Goal: Check status: Check status

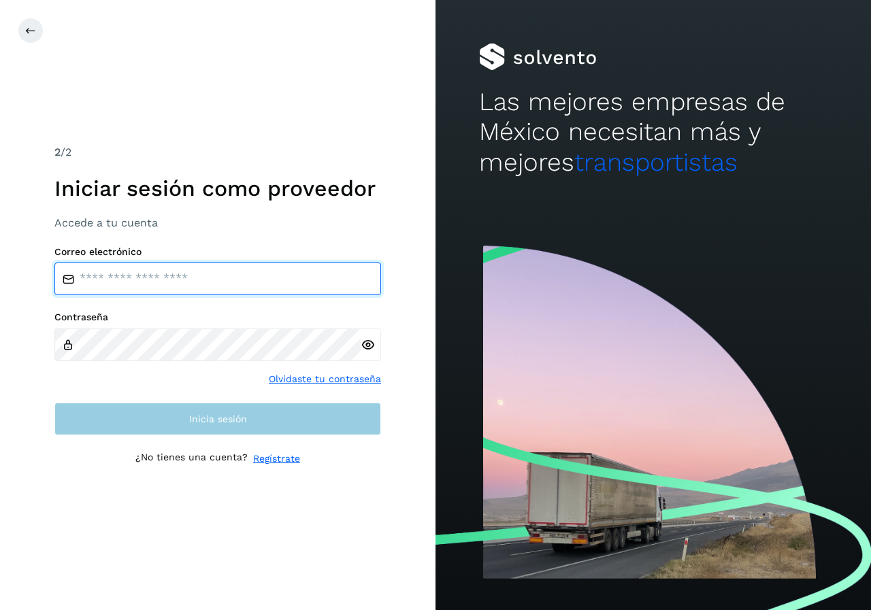
type input "**********"
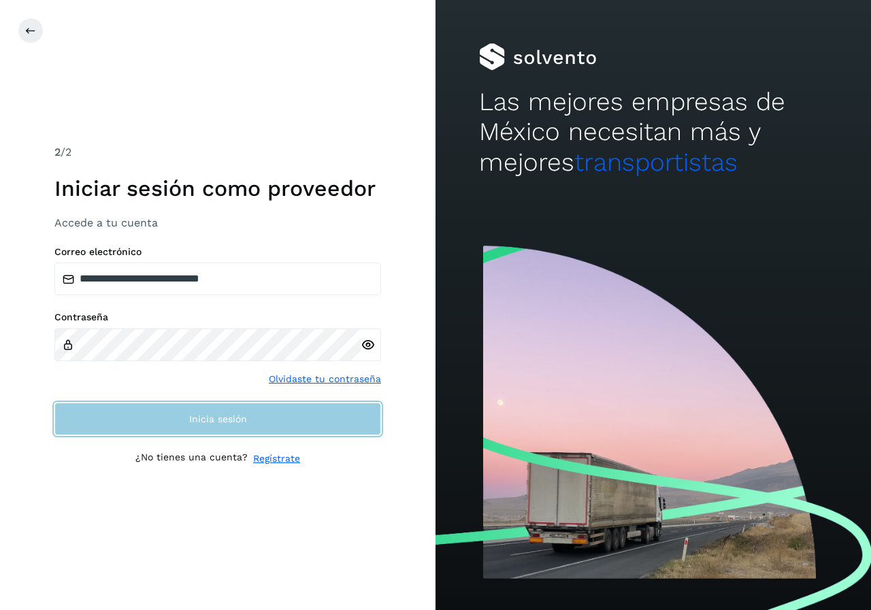
click at [215, 423] on span "Inicia sesión" at bounding box center [218, 419] width 58 height 10
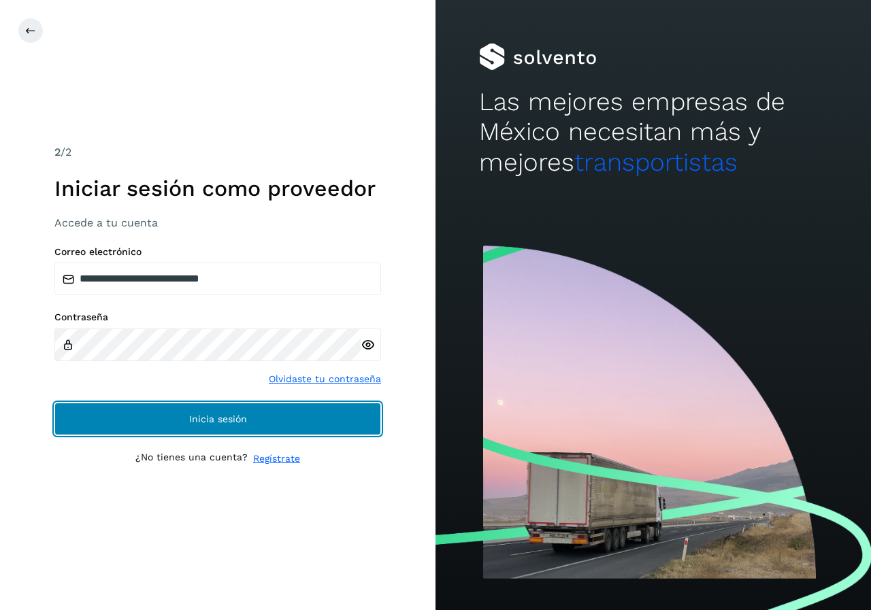
click at [215, 423] on span "Inicia sesión" at bounding box center [218, 419] width 58 height 10
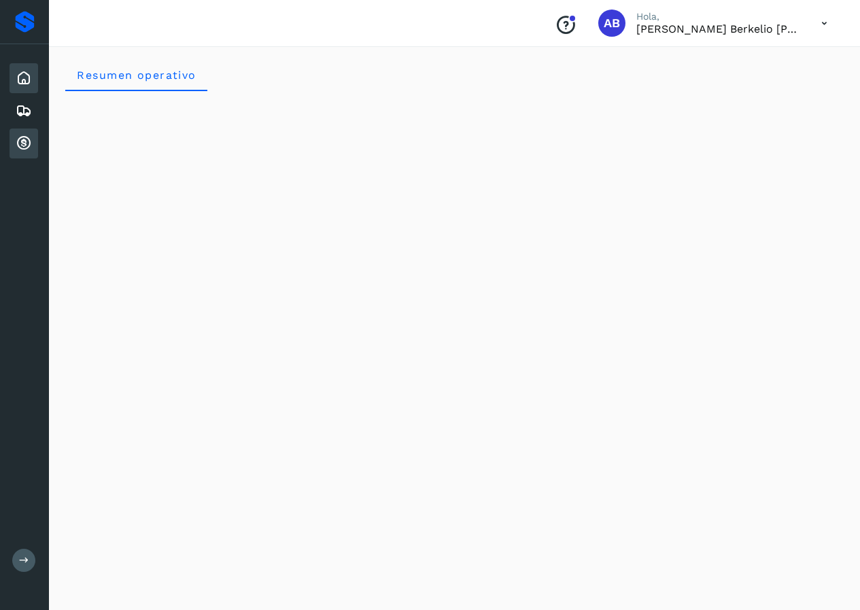
click at [21, 143] on icon at bounding box center [24, 143] width 16 height 16
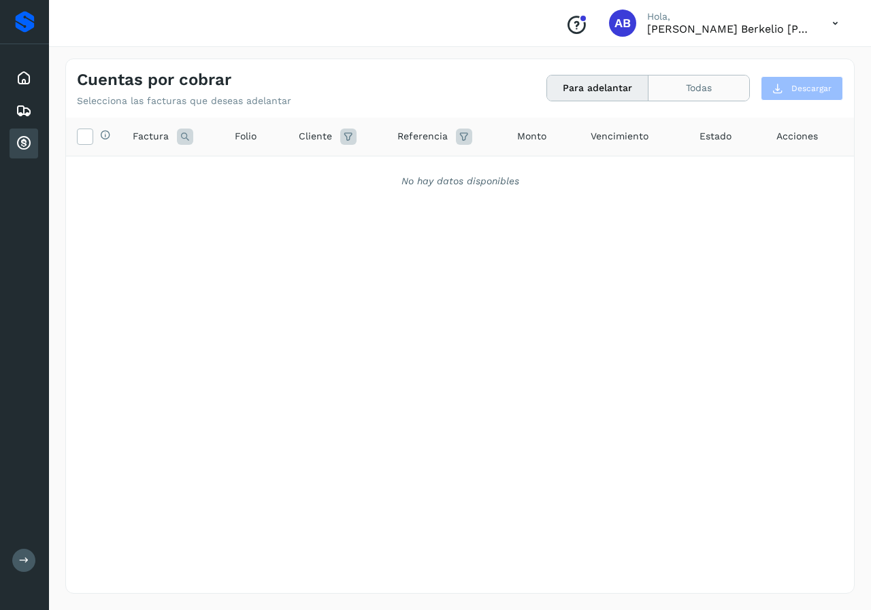
click at [689, 93] on button "Todas" at bounding box center [698, 88] width 101 height 25
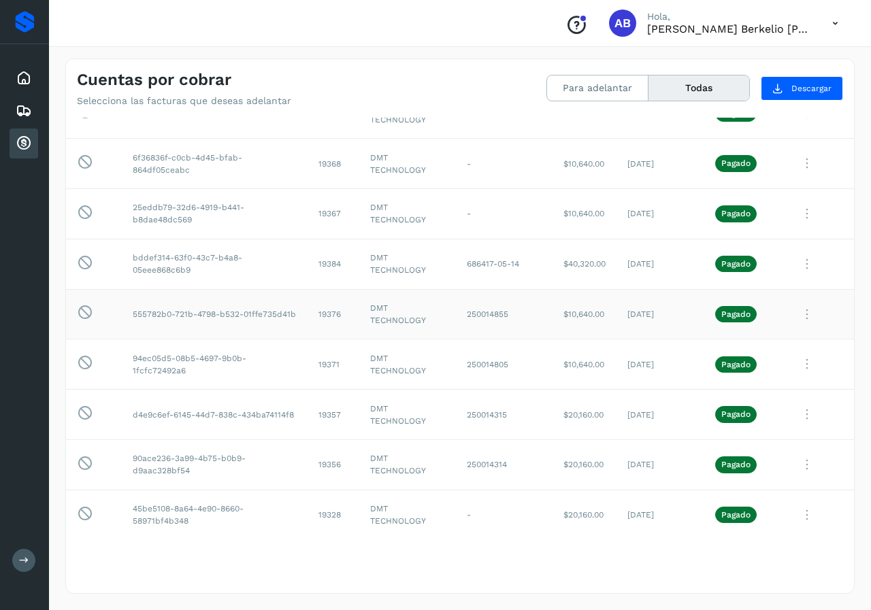
scroll to position [372, 0]
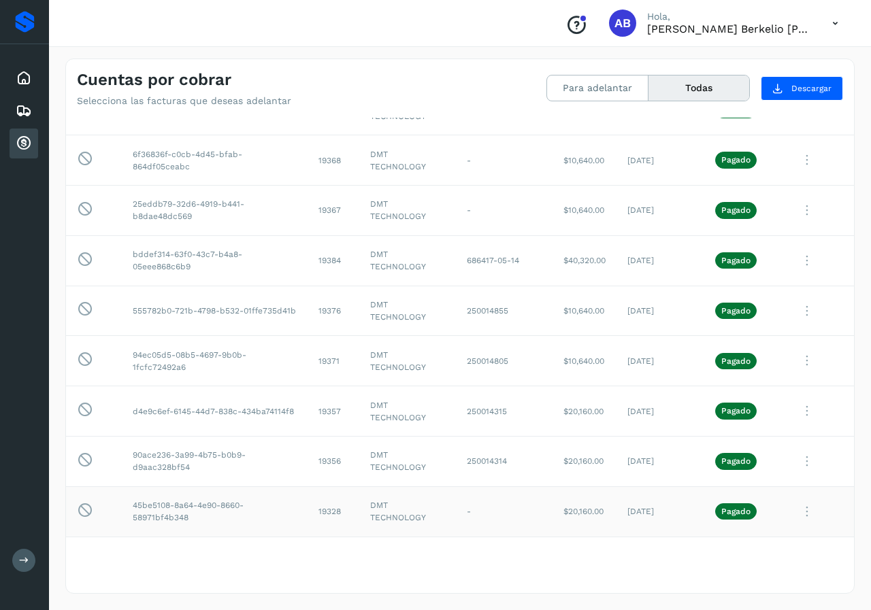
click at [206, 512] on td "45be5108-8a64-4e90-8660-58971bf4b348" at bounding box center [215, 511] width 186 height 50
click at [799, 512] on icon at bounding box center [806, 512] width 27 height 28
click at [728, 454] on button "C.Solvento" at bounding box center [761, 452] width 162 height 27
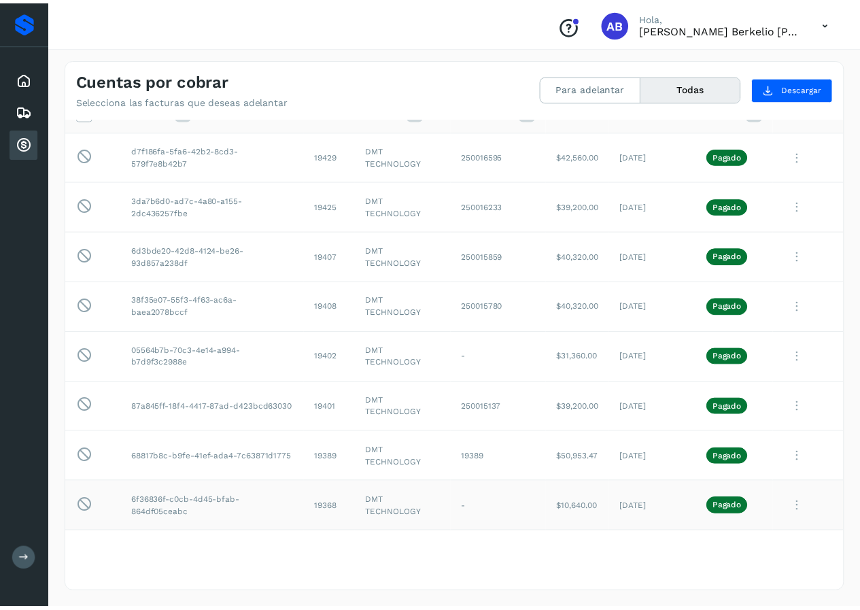
scroll to position [0, 0]
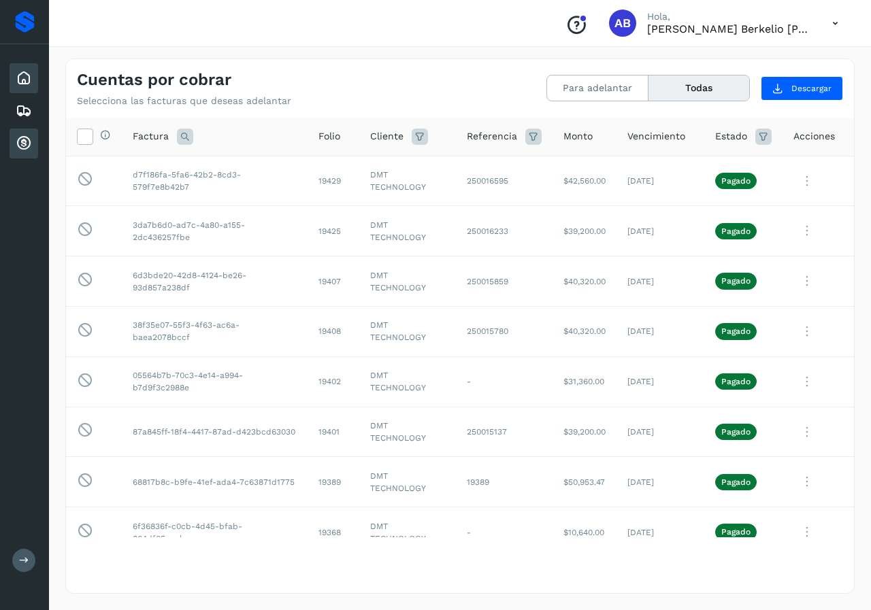
click at [29, 80] on icon at bounding box center [24, 78] width 16 height 16
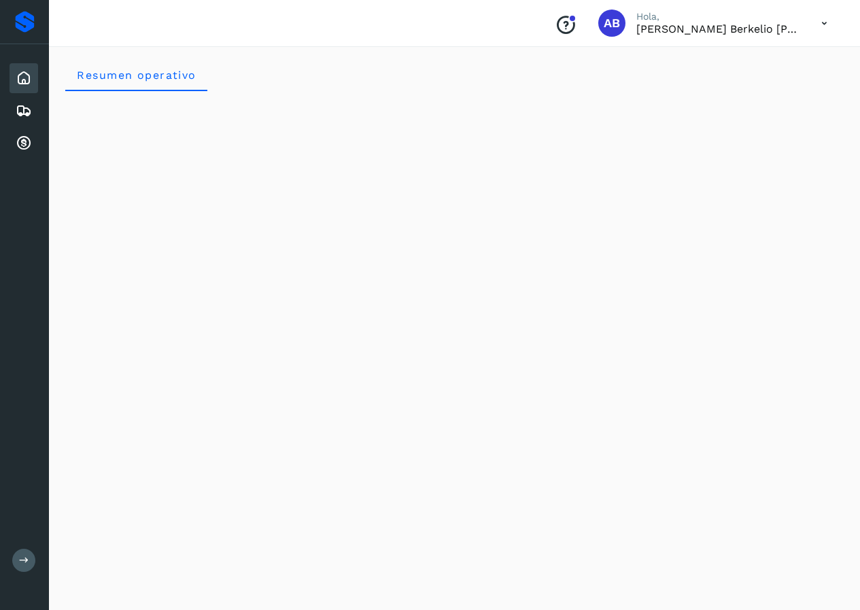
click at [828, 22] on icon at bounding box center [825, 24] width 28 height 28
click at [22, 107] on icon at bounding box center [24, 111] width 16 height 16
